Goal: Task Accomplishment & Management: Manage account settings

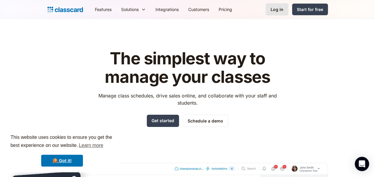
click at [280, 12] on div "Log in" at bounding box center [277, 9] width 13 height 6
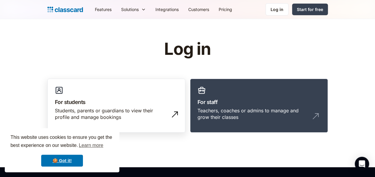
click at [97, 99] on h3 "For students" at bounding box center [116, 102] width 123 height 8
